Goal: Transaction & Acquisition: Purchase product/service

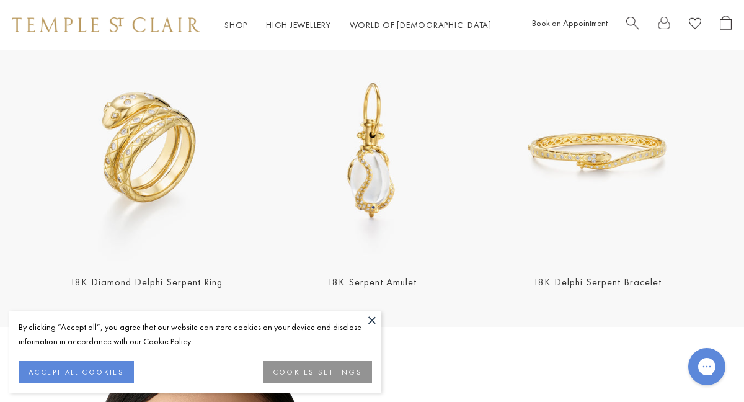
scroll to position [389, 0]
click at [370, 322] on button at bounding box center [372, 319] width 19 height 19
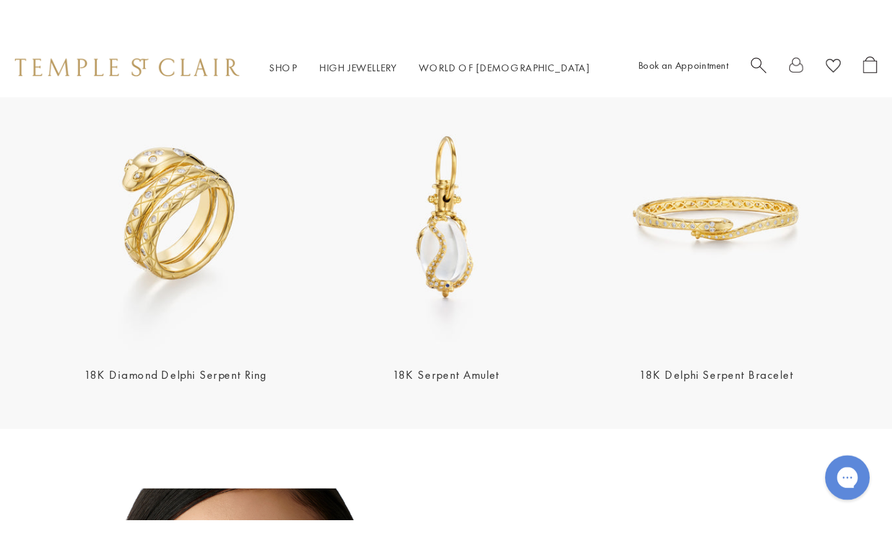
scroll to position [451, 0]
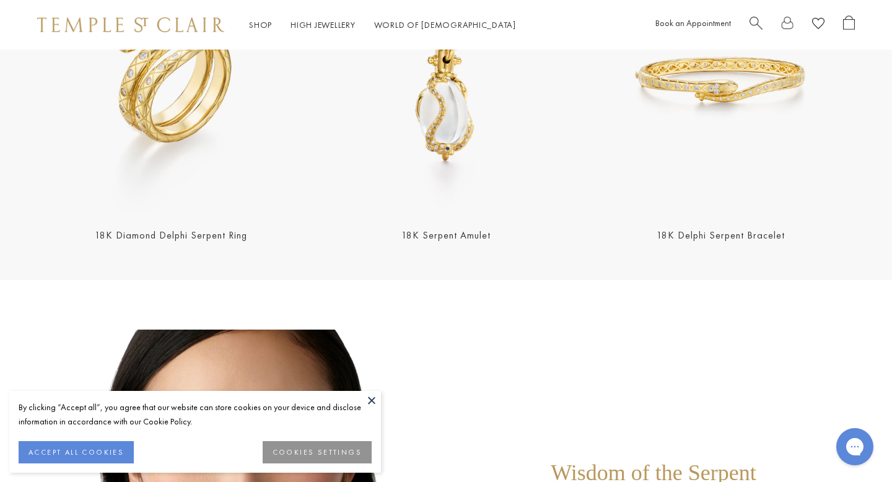
scroll to position [552, 0]
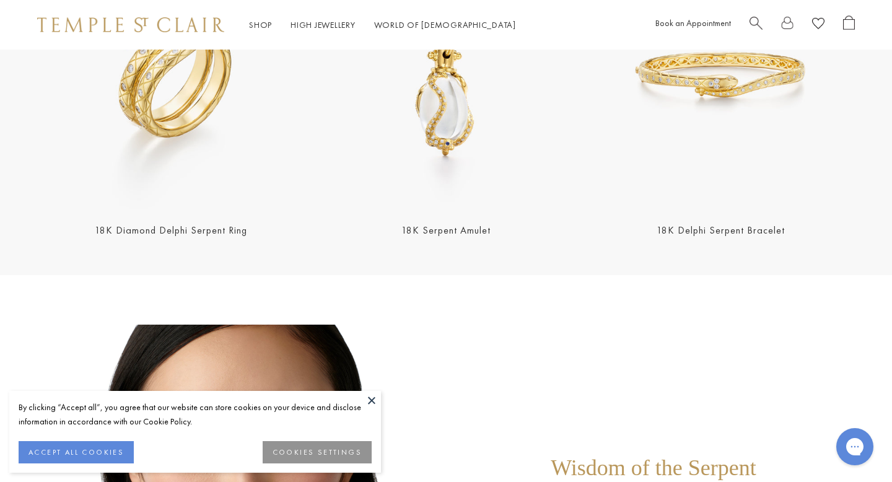
click at [369, 399] on button at bounding box center [372, 400] width 19 height 19
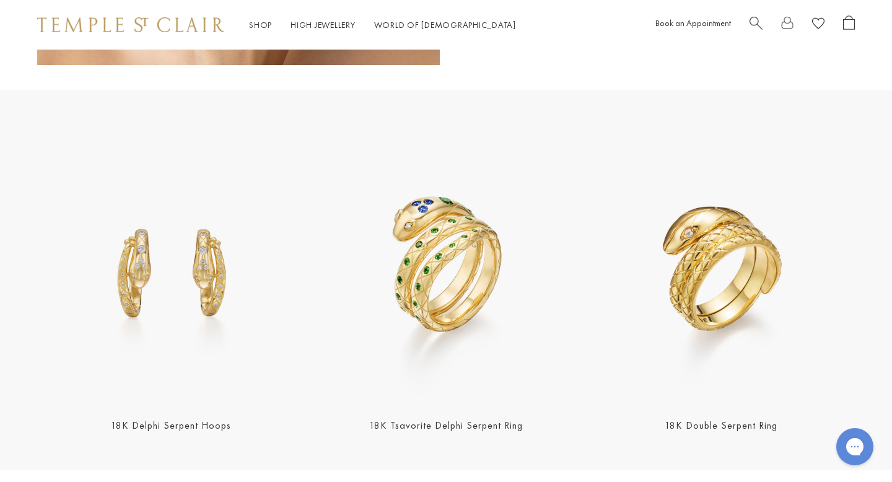
scroll to position [1218, 0]
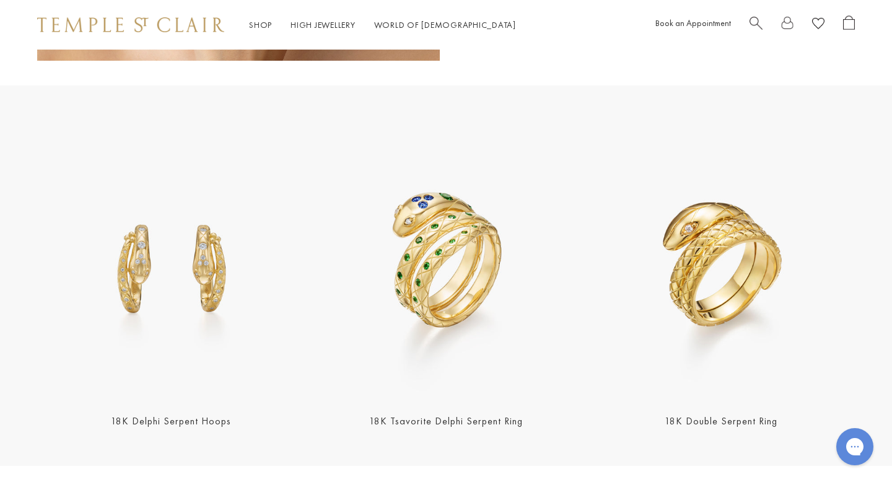
click at [165, 289] on img at bounding box center [171, 266] width 268 height 268
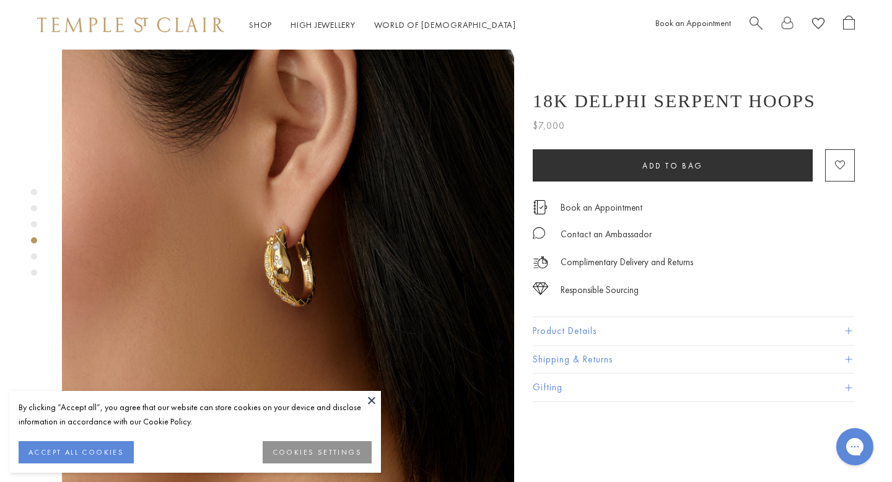
scroll to position [1443, 0]
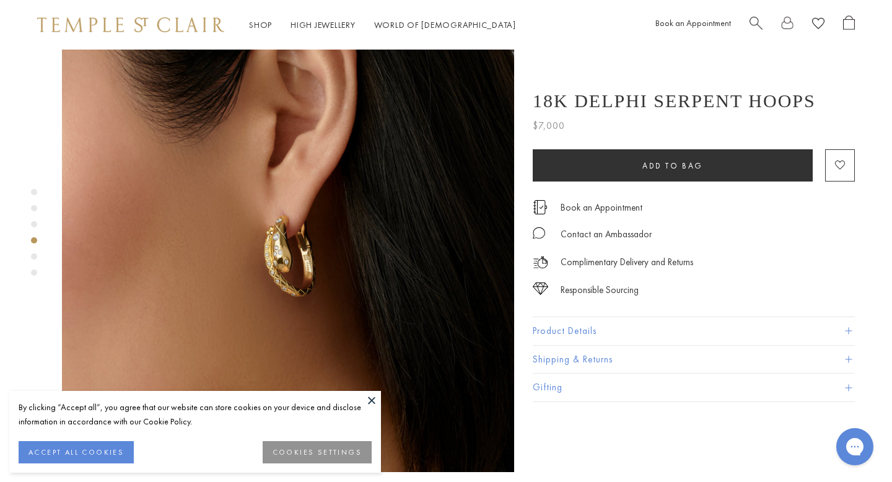
drag, startPoint x: 0, startPoint y: 0, endPoint x: 270, endPoint y: 206, distance: 339.5
click at [270, 206] on img at bounding box center [288, 246] width 452 height 452
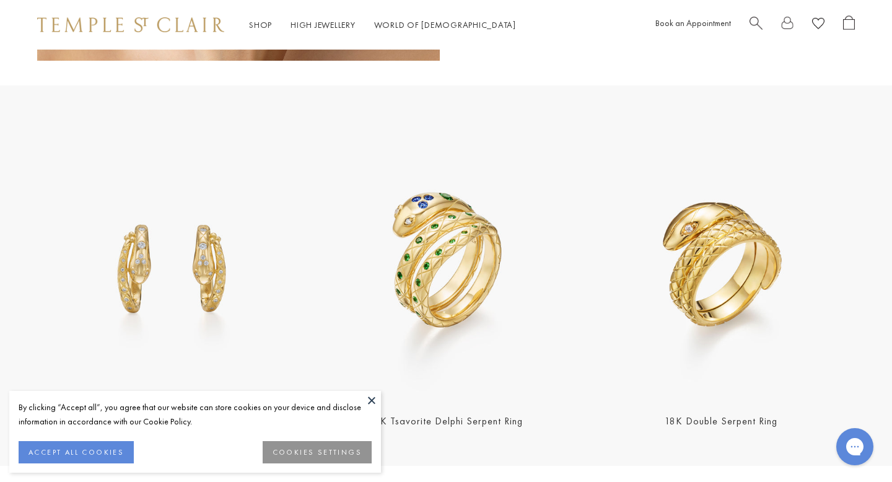
click at [159, 281] on img at bounding box center [171, 266] width 268 height 268
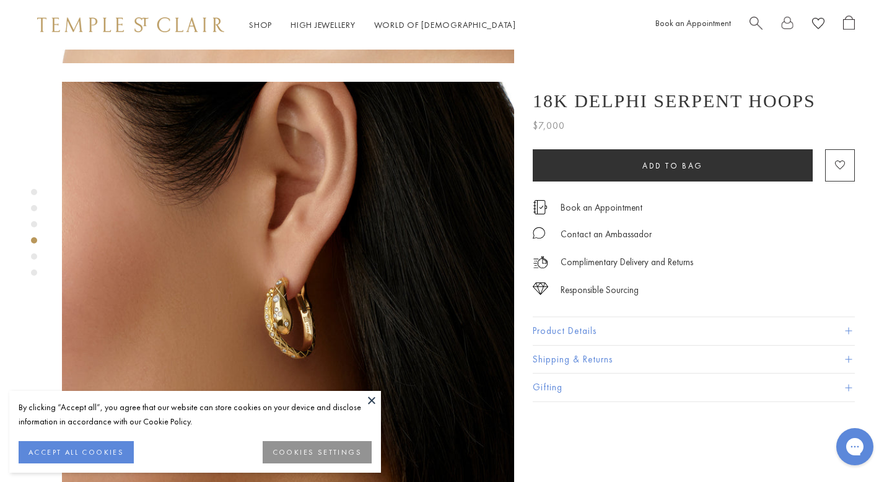
scroll to position [1385, 0]
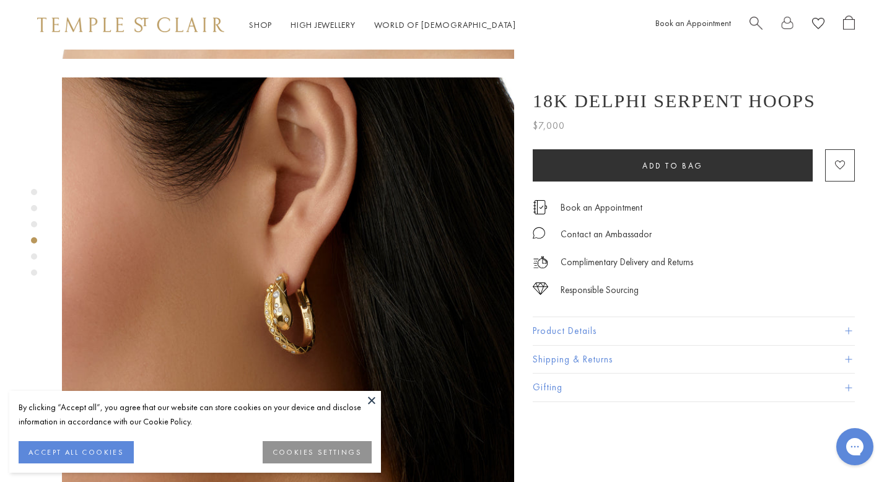
click at [371, 398] on button at bounding box center [372, 400] width 19 height 19
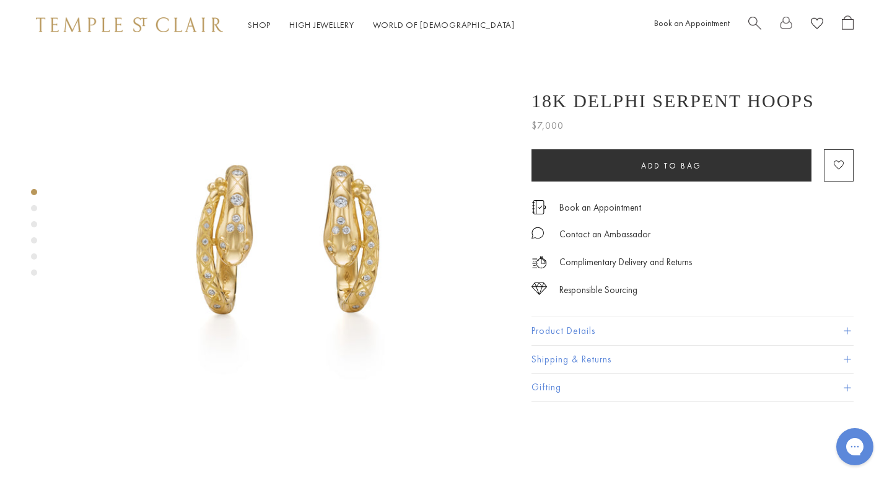
scroll to position [0, 1]
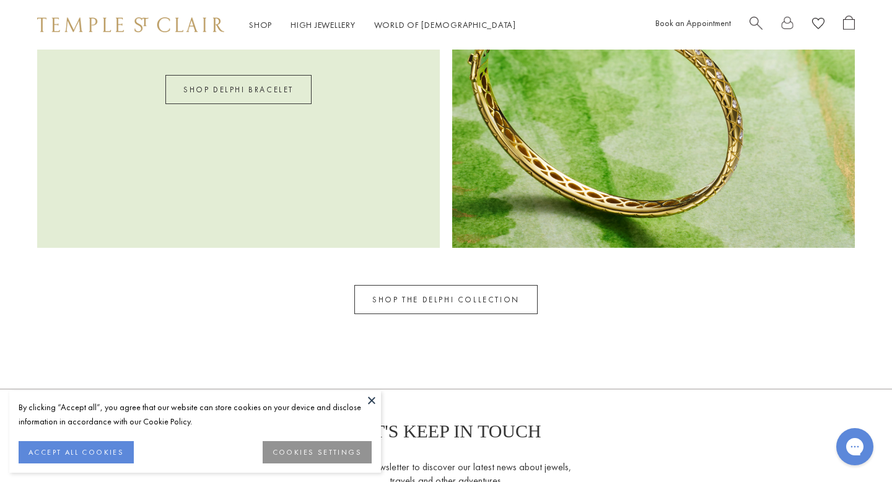
scroll to position [1892, 0]
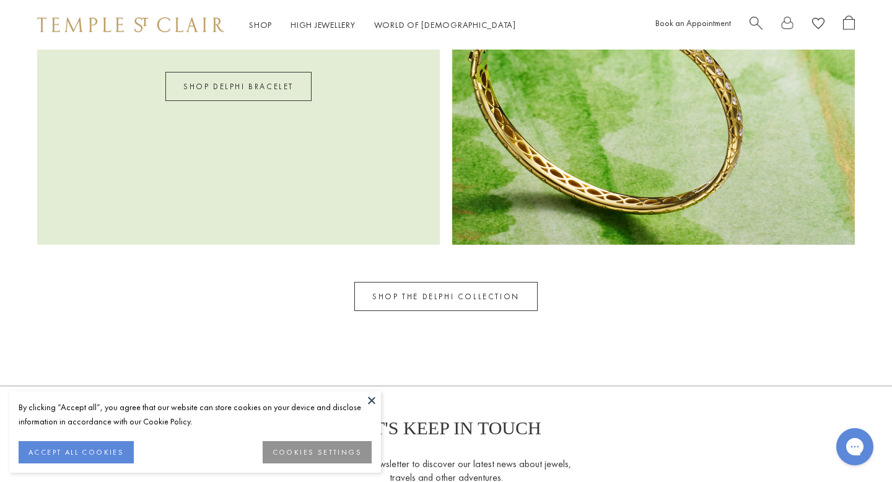
click at [465, 294] on link "SHOP THE DELPHI COLLECTION" at bounding box center [445, 296] width 183 height 29
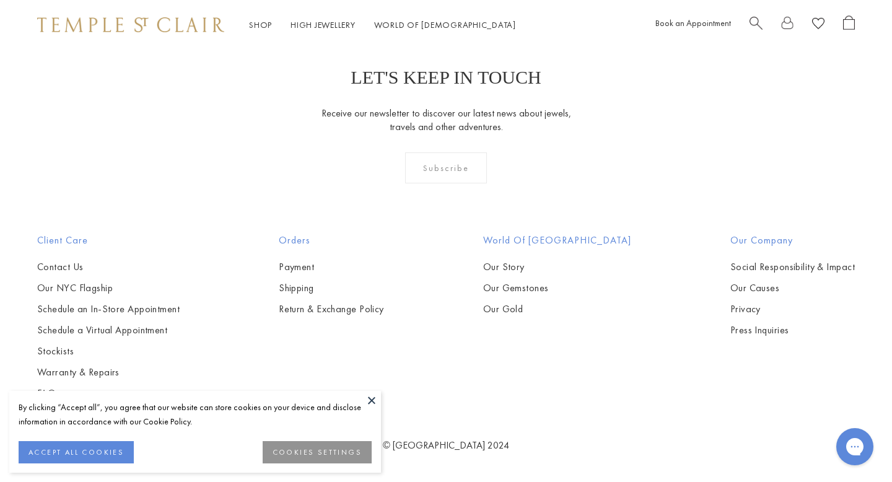
scroll to position [1101, 0]
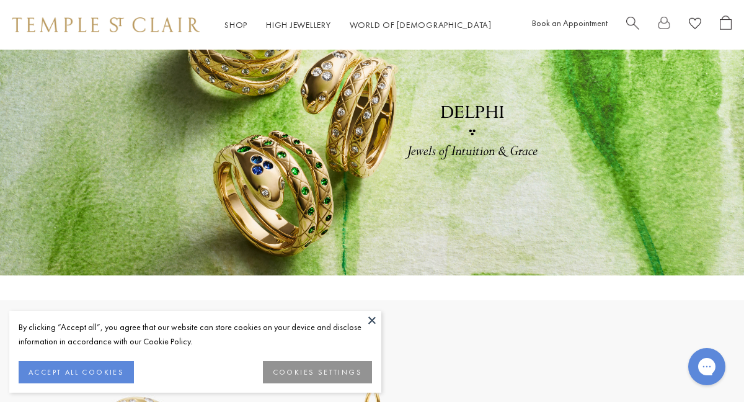
scroll to position [108, 0]
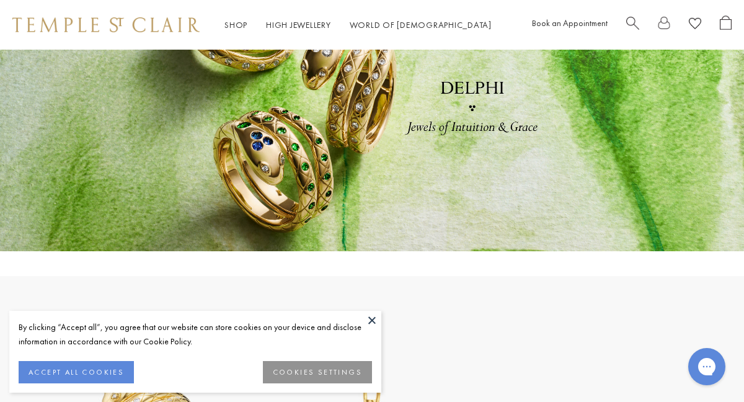
click at [371, 315] on button at bounding box center [372, 319] width 19 height 19
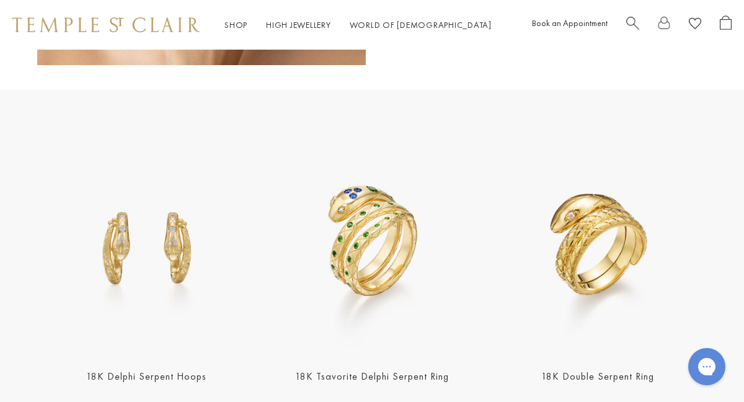
scroll to position [1036, 0]
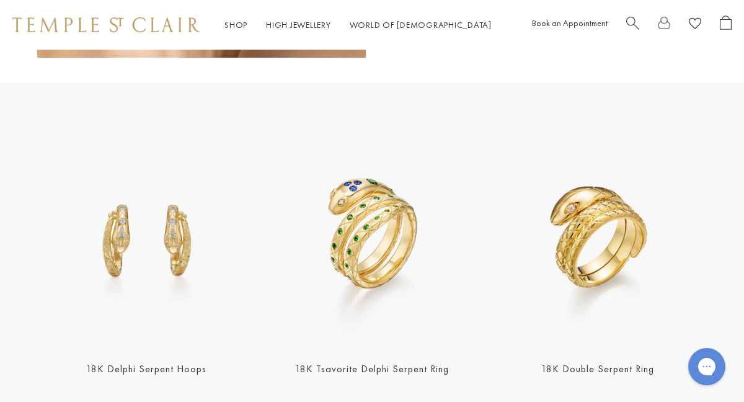
click at [359, 259] on img at bounding box center [372, 238] width 218 height 218
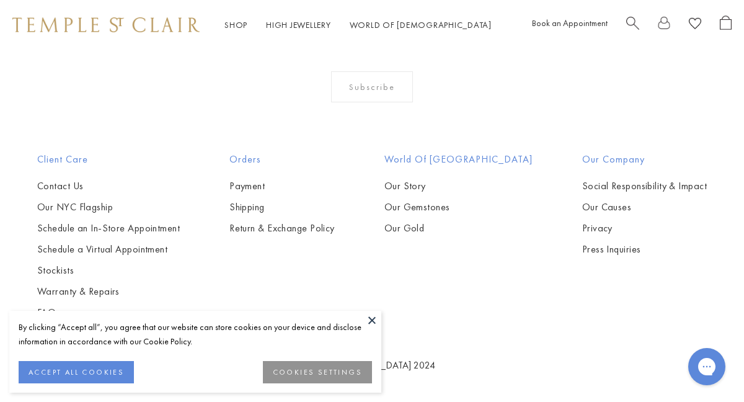
scroll to position [2081, 0]
